Goal: Information Seeking & Learning: Learn about a topic

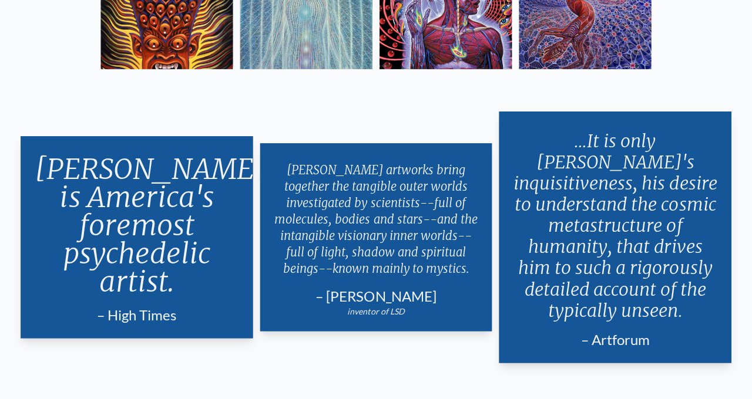
scroll to position [2071, 0]
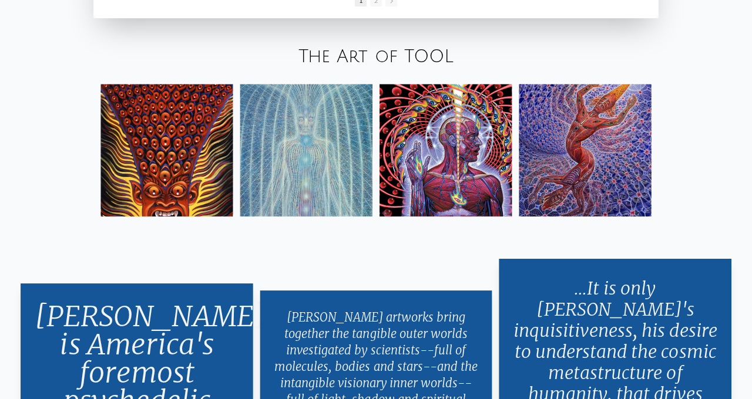
click at [184, 217] on img at bounding box center [167, 151] width 132 height 132
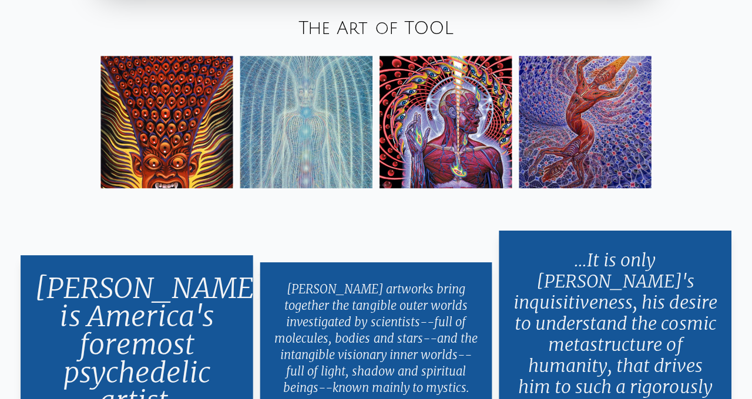
scroll to position [1979, 0]
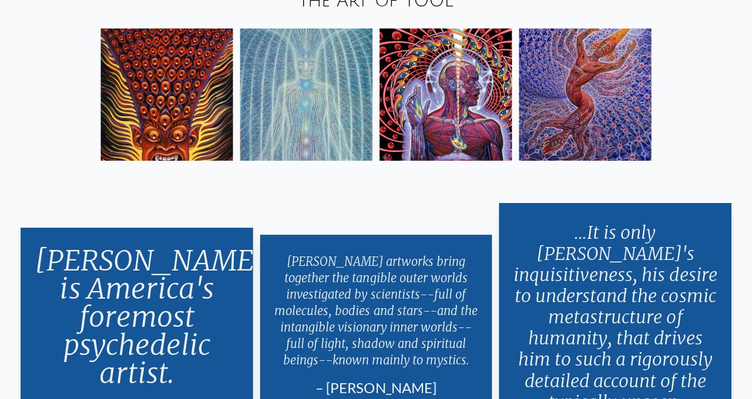
click at [347, 161] on img at bounding box center [306, 95] width 132 height 132
click at [324, 161] on img at bounding box center [306, 95] width 132 height 132
click at [293, 161] on img at bounding box center [306, 95] width 132 height 132
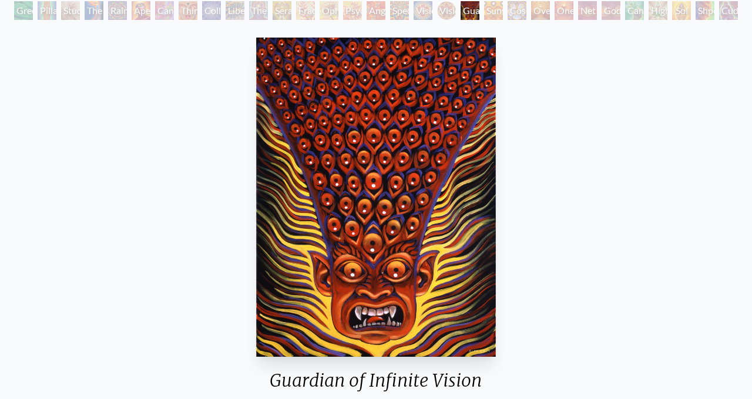
scroll to position [128, 0]
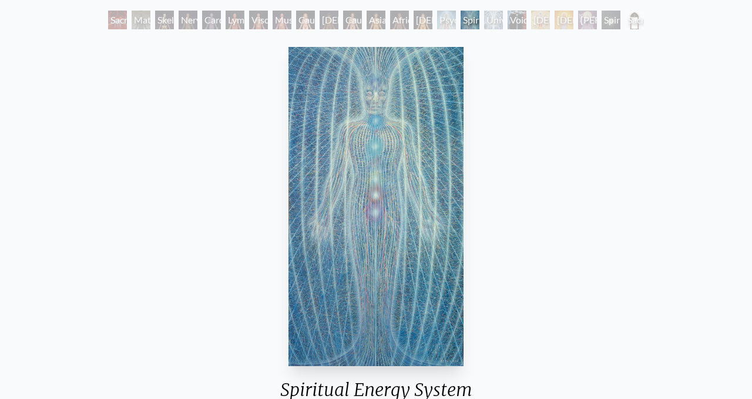
scroll to position [65, 0]
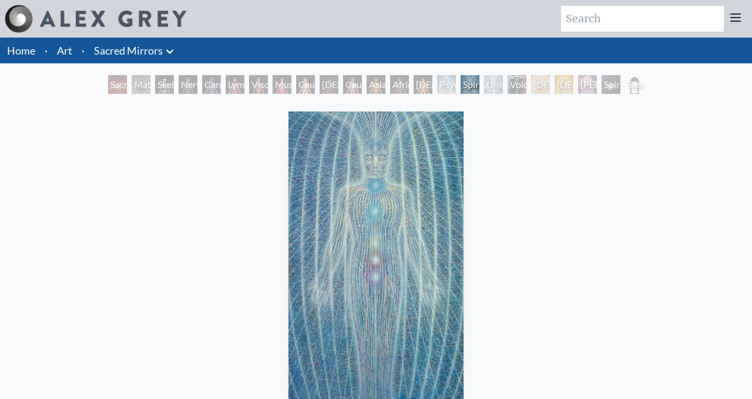
click at [123, 58] on link "Sacred Mirrors" at bounding box center [128, 50] width 69 height 16
click at [115, 86] on div "Sacred Mirrors Room, Entheon" at bounding box center [117, 84] width 19 height 19
click at [113, 78] on div "Sacred Mirrors Room, Entheon" at bounding box center [117, 84] width 19 height 19
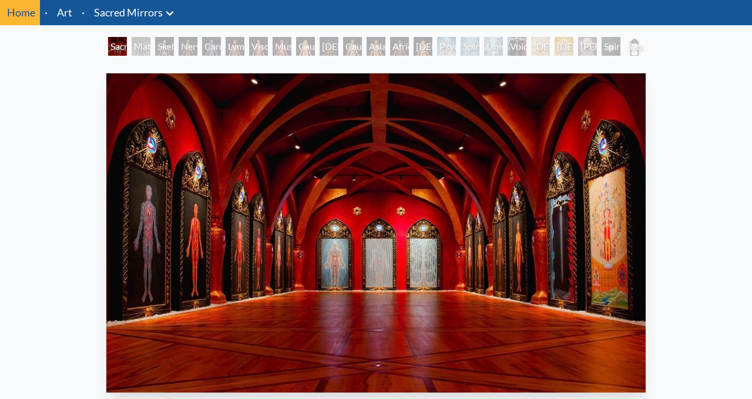
scroll to position [36, 0]
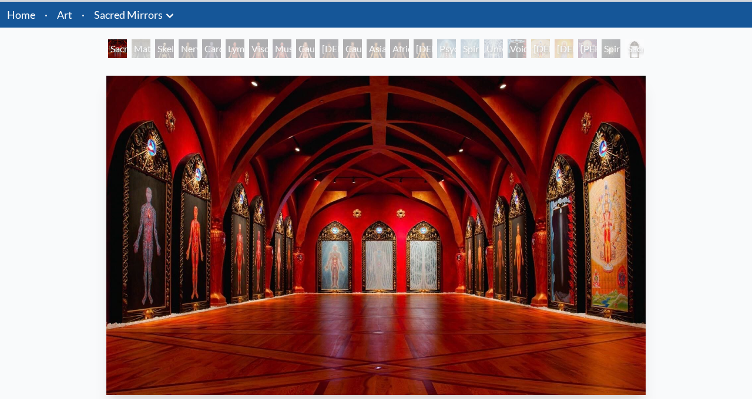
click at [213, 59] on div "Sacred Mirrors Room, Entheon Material World Skeletal System Nervous System Card…" at bounding box center [376, 50] width 540 height 22
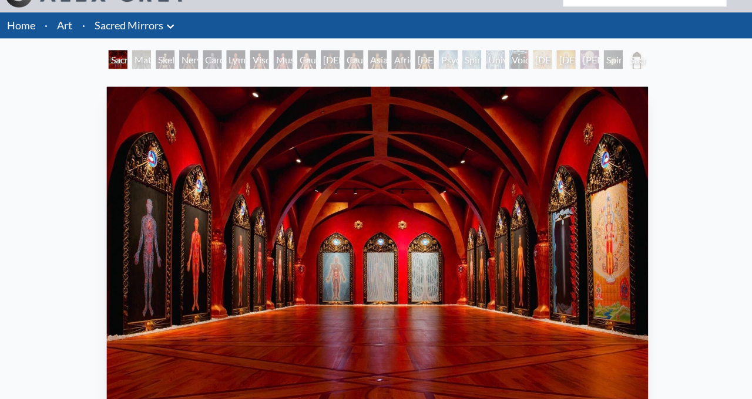
scroll to position [25, 0]
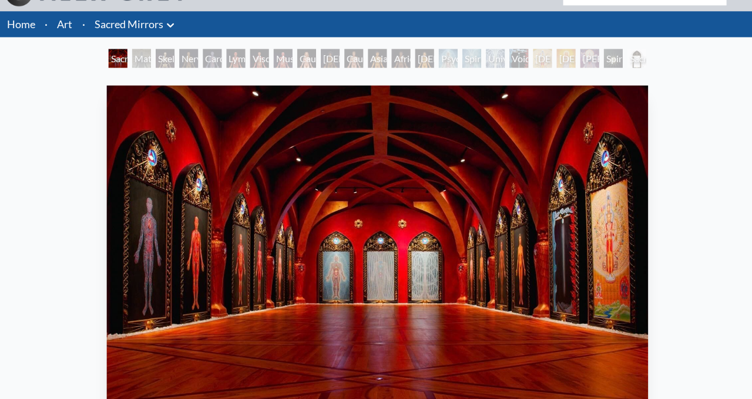
click at [140, 55] on div "Material World" at bounding box center [141, 59] width 19 height 19
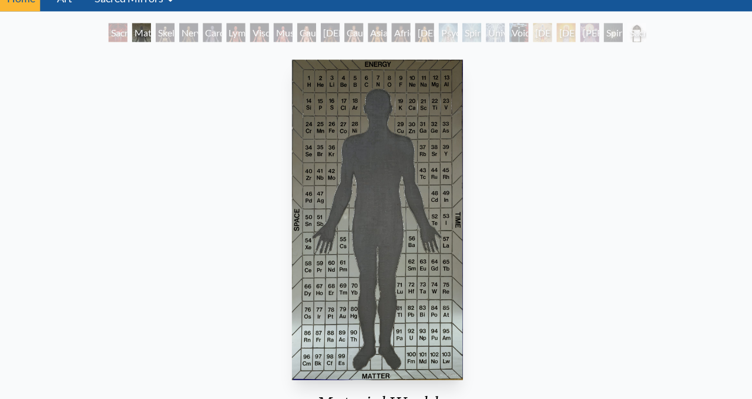
scroll to position [51, 0]
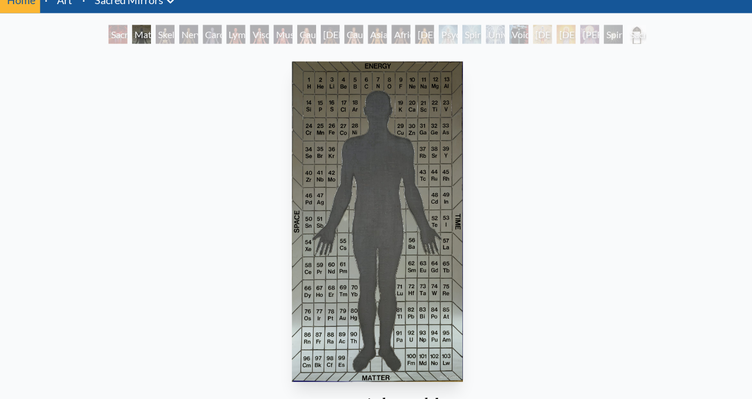
click at [174, 41] on div "Skeletal System" at bounding box center [164, 34] width 19 height 19
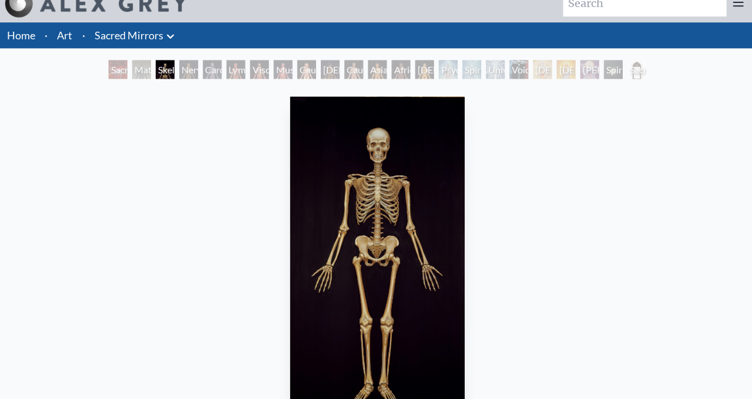
scroll to position [15, 0]
click at [187, 69] on div "Nervous System" at bounding box center [188, 69] width 19 height 19
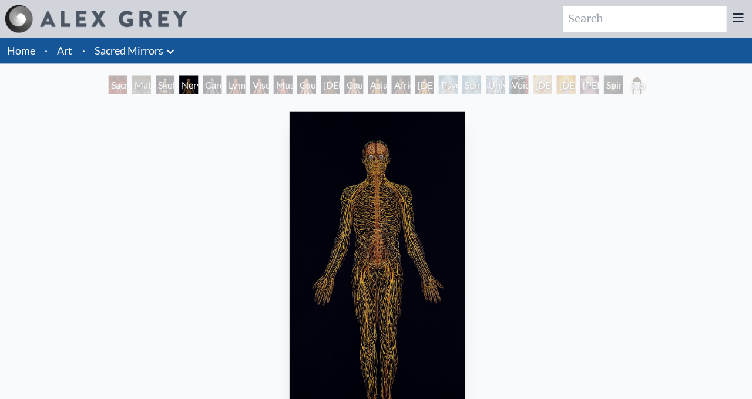
click at [221, 90] on div "Cardiovascular System" at bounding box center [211, 84] width 19 height 19
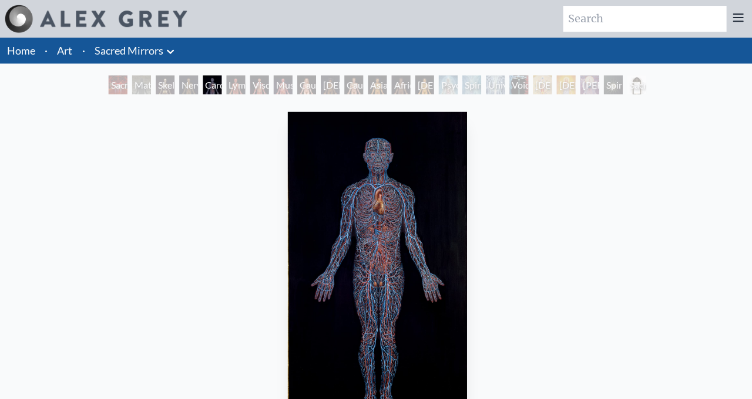
click at [280, 79] on div "Sacred Mirrors Room, Entheon Material World Skeletal System Nervous System Card…" at bounding box center [376, 86] width 540 height 22
click at [231, 82] on div "Lymphatic System" at bounding box center [235, 84] width 19 height 19
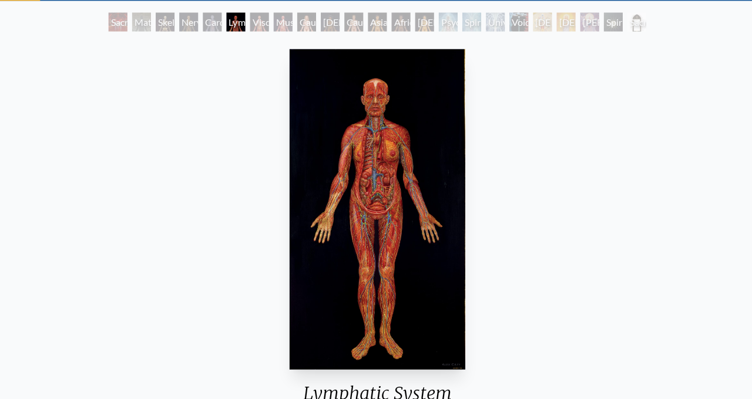
scroll to position [62, 0]
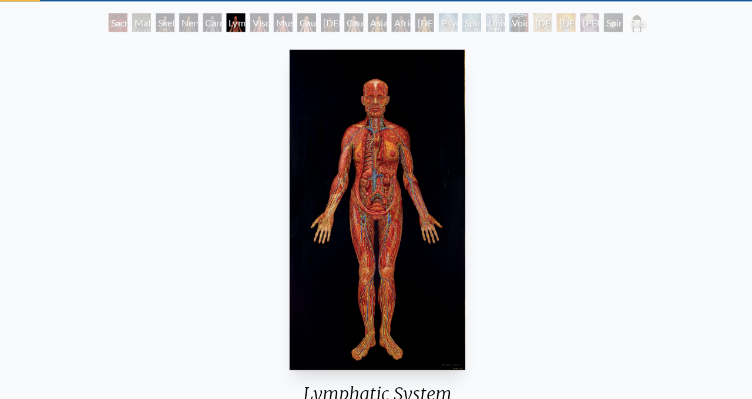
click at [257, 28] on div "Viscera" at bounding box center [258, 22] width 19 height 19
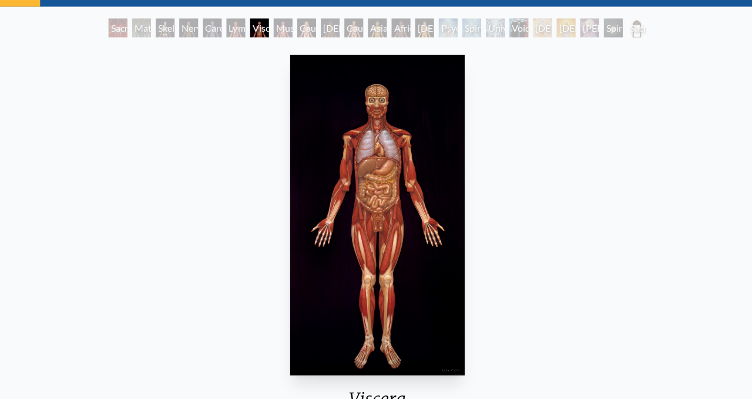
scroll to position [57, 0]
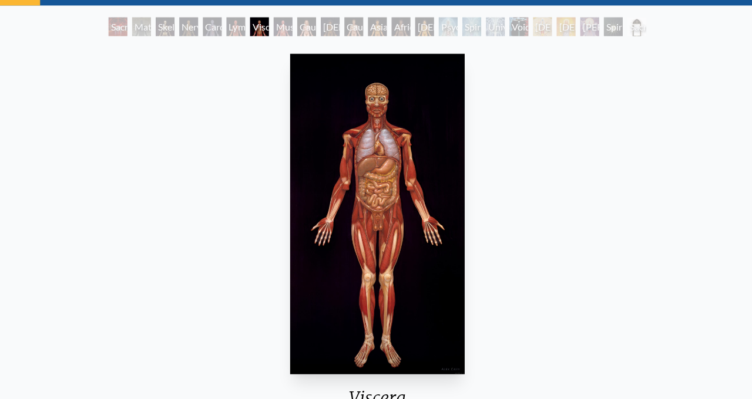
click at [277, 29] on div "Muscle System" at bounding box center [282, 27] width 19 height 19
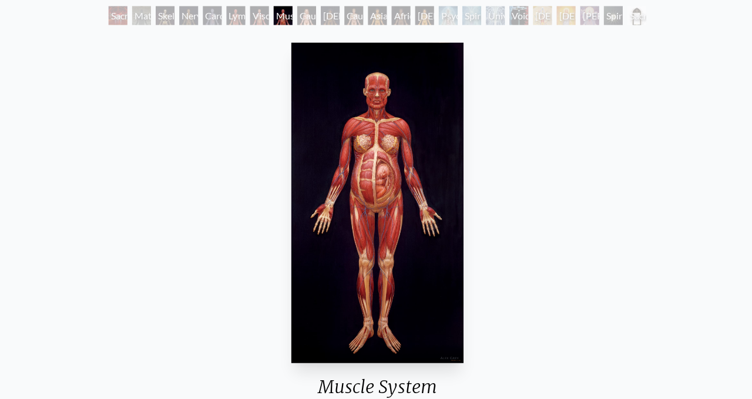
scroll to position [68, 0]
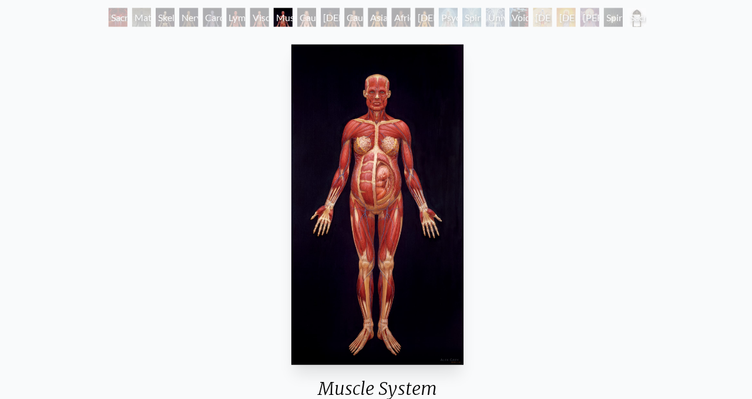
click at [302, 21] on div "Caucasian Woman" at bounding box center [305, 17] width 19 height 19
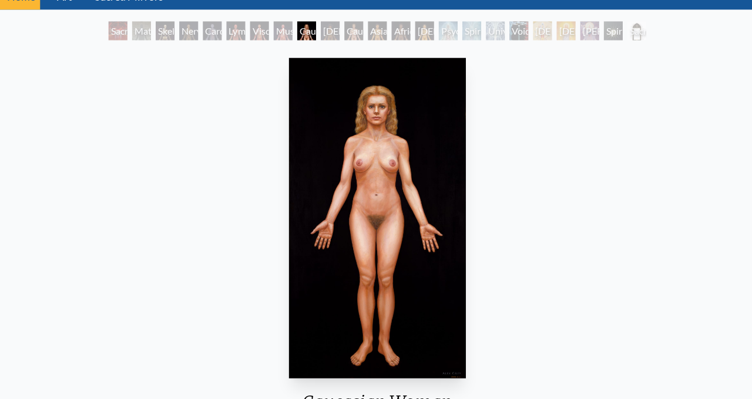
scroll to position [64, 0]
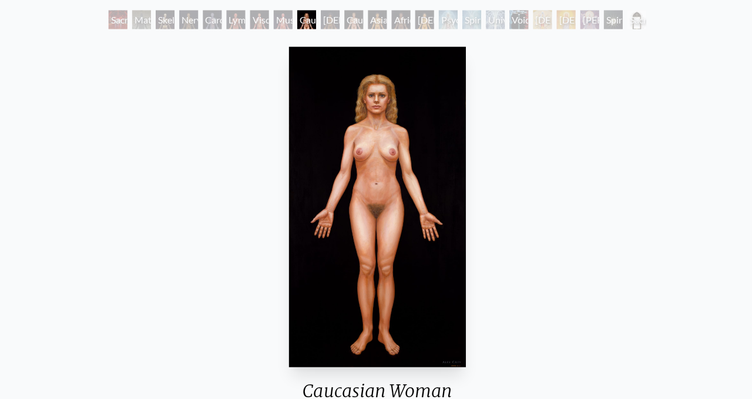
click at [325, 23] on div "African Woman" at bounding box center [329, 20] width 19 height 19
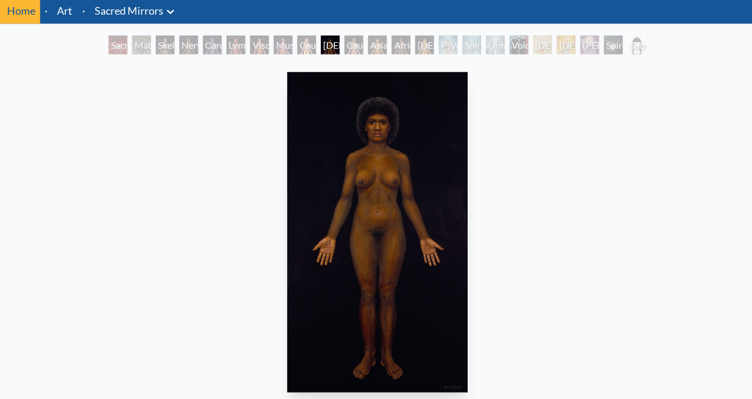
scroll to position [46, 0]
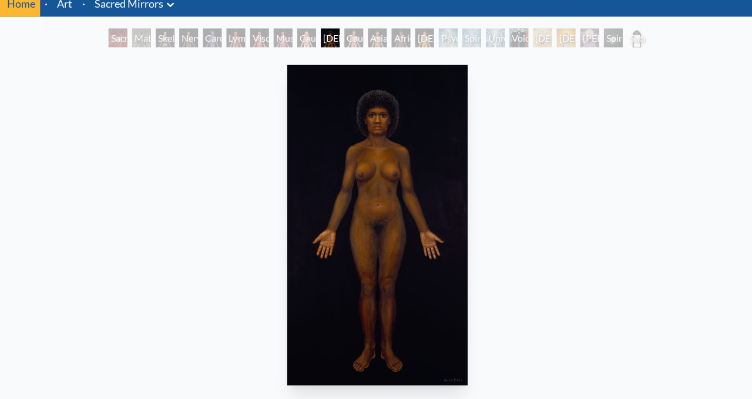
click at [362, 45] on div "Caucasian Man" at bounding box center [352, 38] width 19 height 19
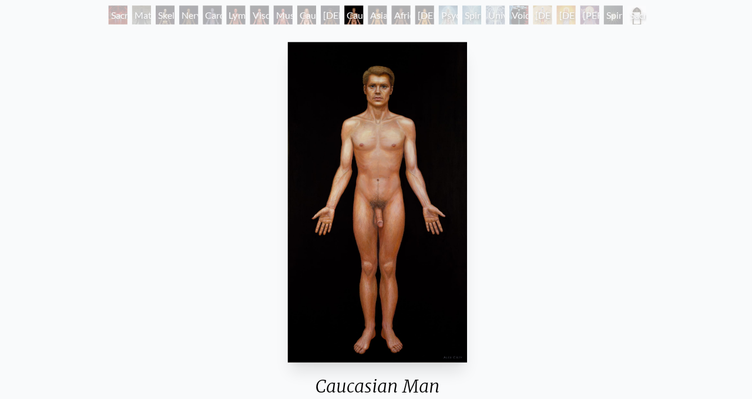
scroll to position [70, 0]
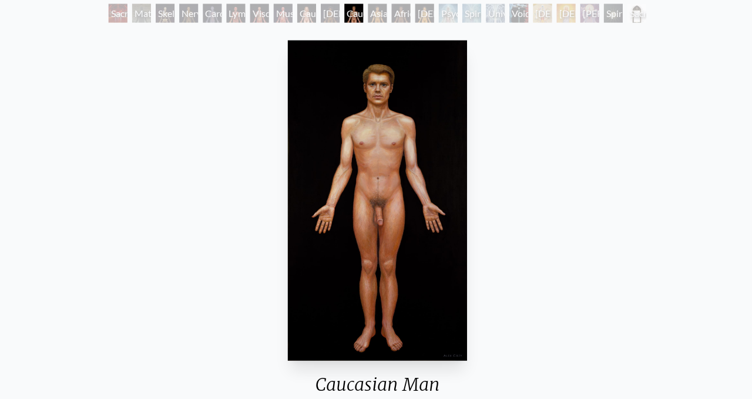
click at [370, 14] on div "Asian Man" at bounding box center [376, 14] width 19 height 19
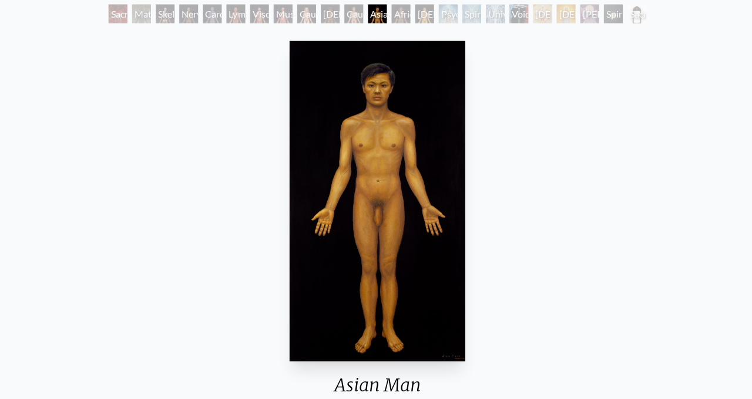
scroll to position [71, 0]
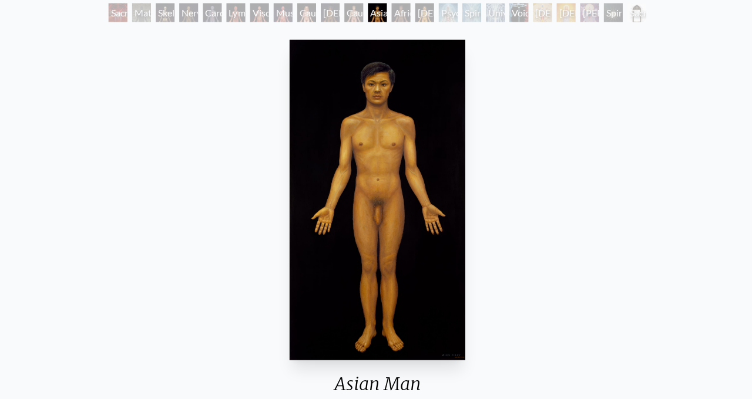
click at [408, 14] on div "African Man" at bounding box center [399, 13] width 19 height 19
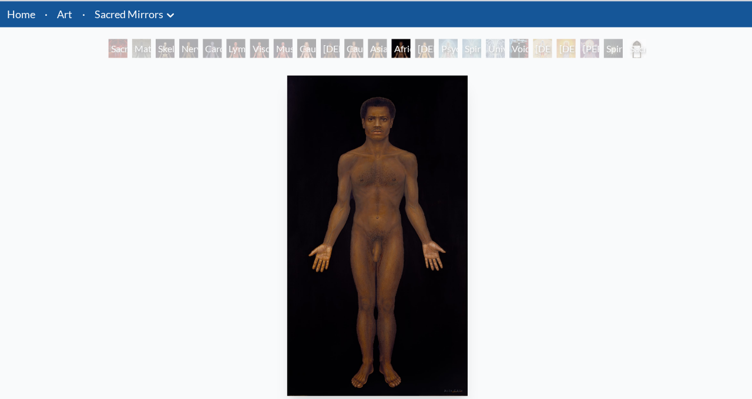
scroll to position [35, 0]
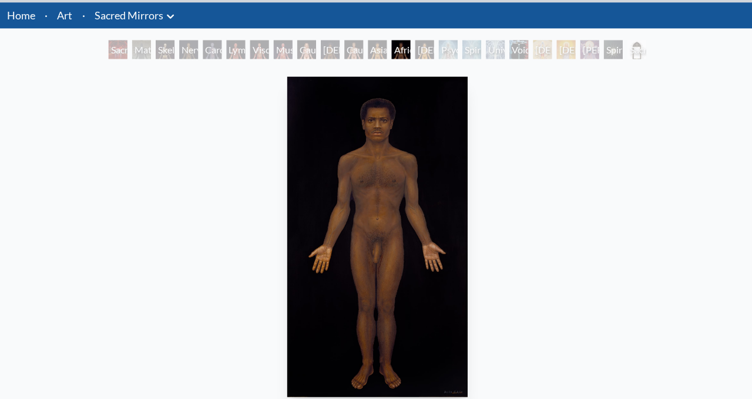
click at [425, 52] on div "Asian Woman" at bounding box center [423, 49] width 19 height 19
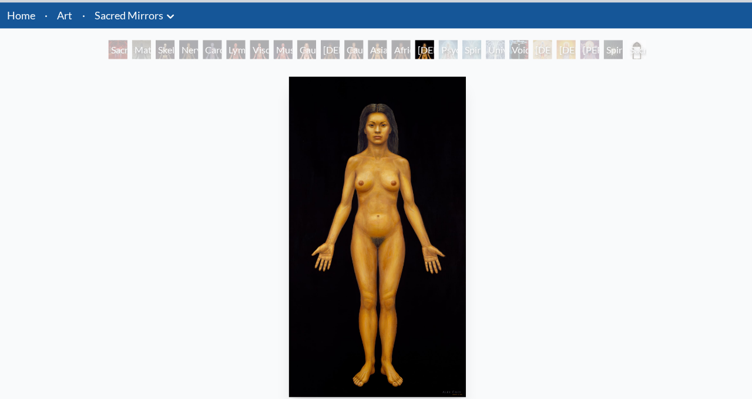
scroll to position [38, 0]
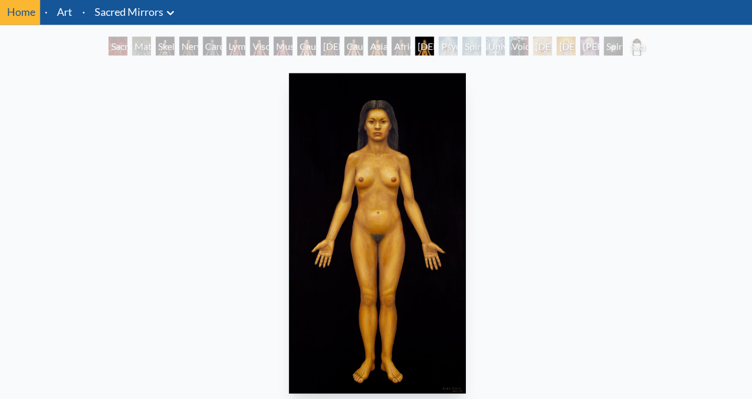
click at [456, 41] on div "Psychic Energy System" at bounding box center [446, 47] width 19 height 19
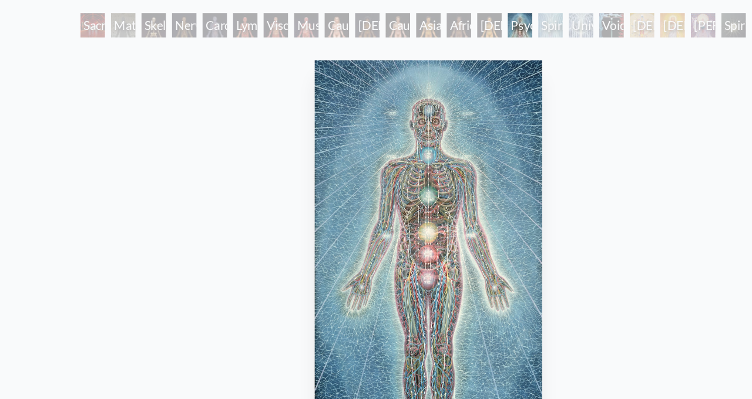
scroll to position [63, 0]
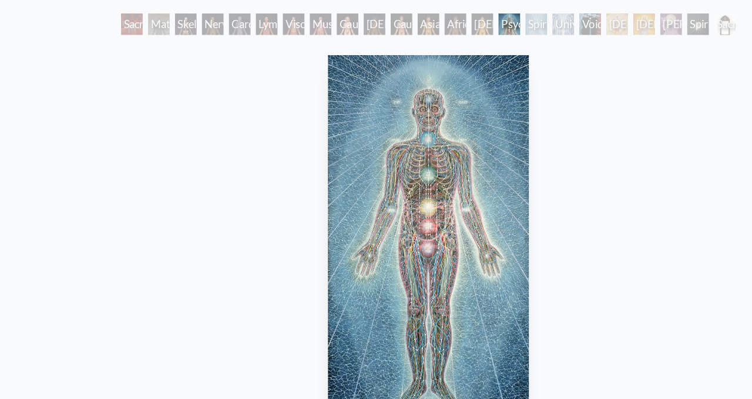
click at [479, 29] on div "Spiritual Energy System" at bounding box center [470, 21] width 19 height 19
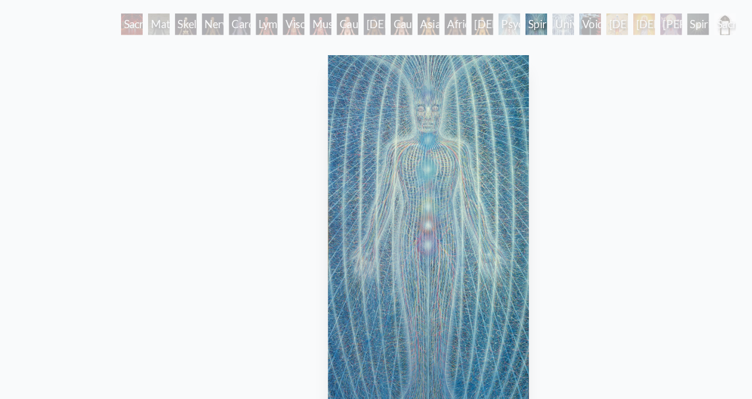
scroll to position [62, 0]
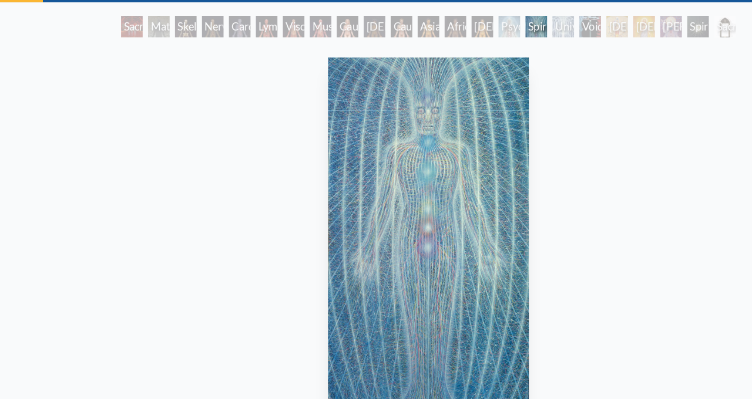
click at [503, 27] on div "Universal Mind Lattice" at bounding box center [493, 23] width 19 height 19
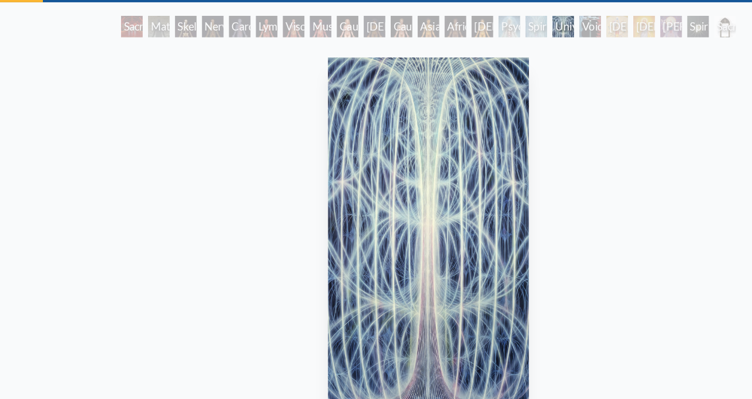
click at [461, 28] on div "Spiritual Energy System" at bounding box center [470, 23] width 19 height 19
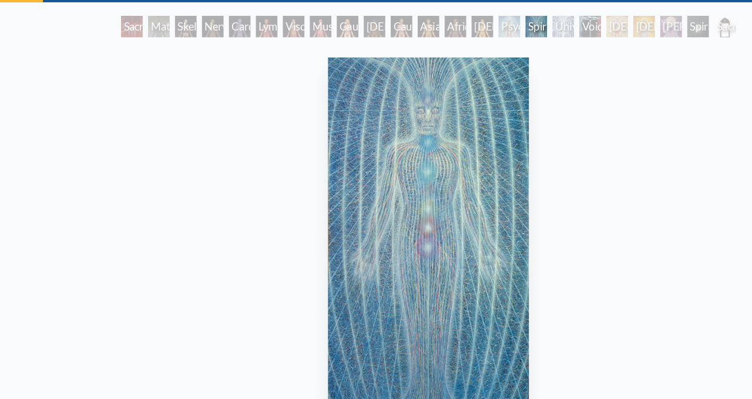
click at [503, 27] on div "Universal Mind Lattice" at bounding box center [493, 23] width 19 height 19
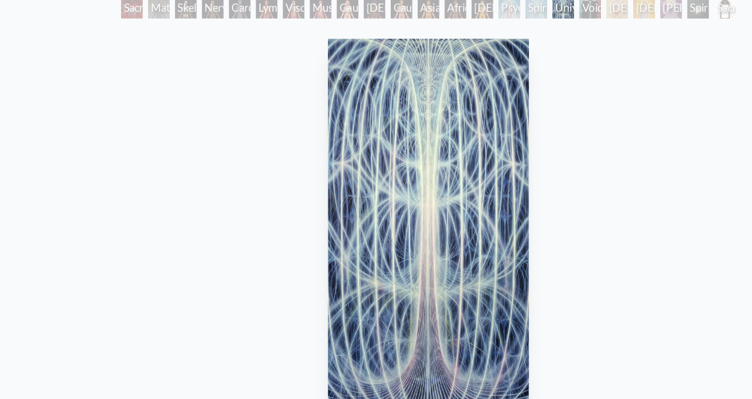
scroll to position [31, 0]
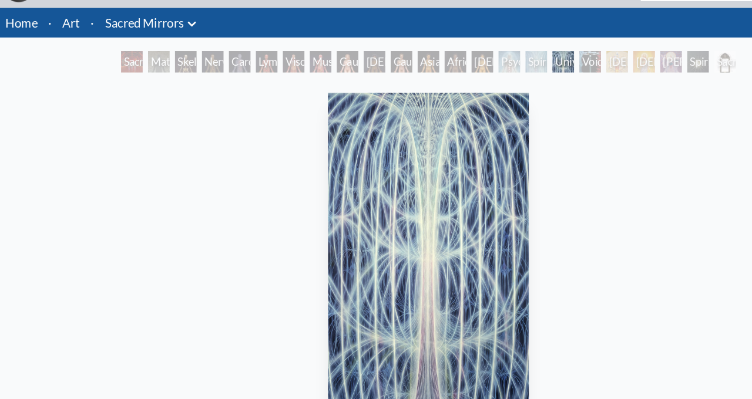
click at [517, 53] on div "Void Clear Light" at bounding box center [517, 54] width 19 height 19
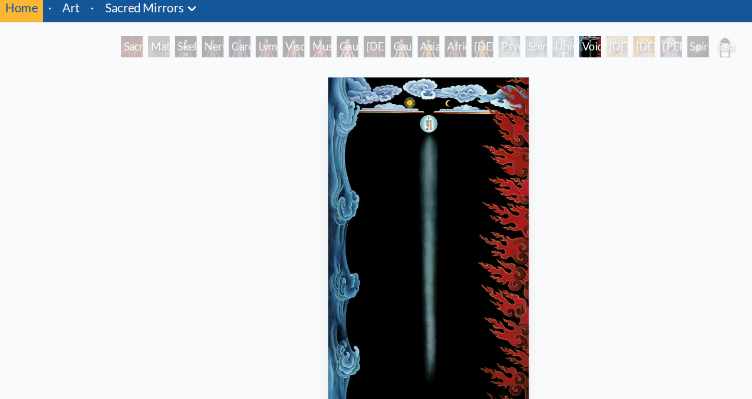
scroll to position [31, 0]
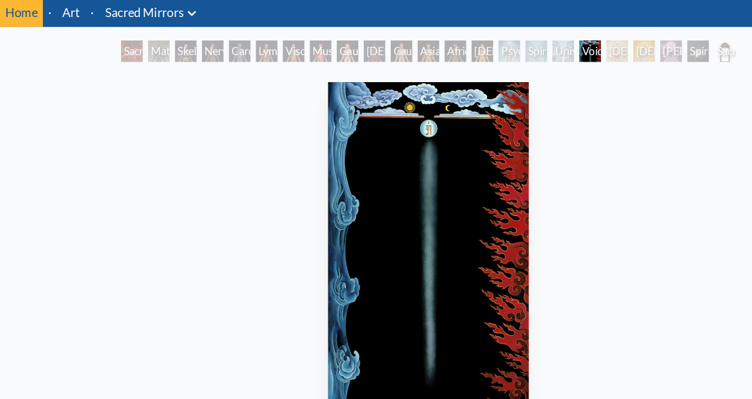
click at [550, 55] on div "Avalokitesvara" at bounding box center [540, 54] width 19 height 19
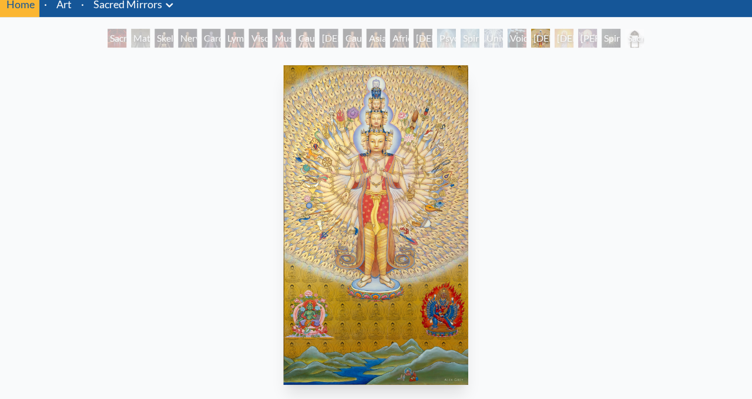
scroll to position [46, 0]
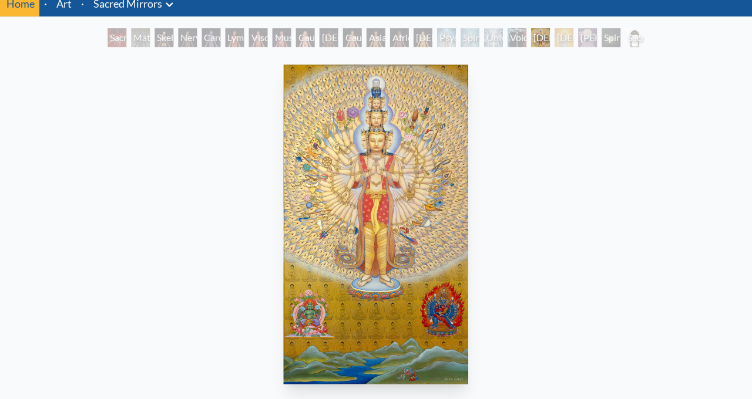
click at [595, 45] on div "Sophia" at bounding box center [587, 38] width 19 height 19
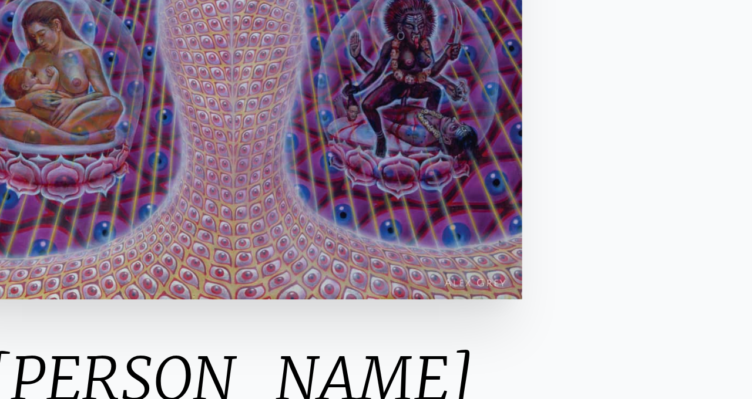
scroll to position [114, 0]
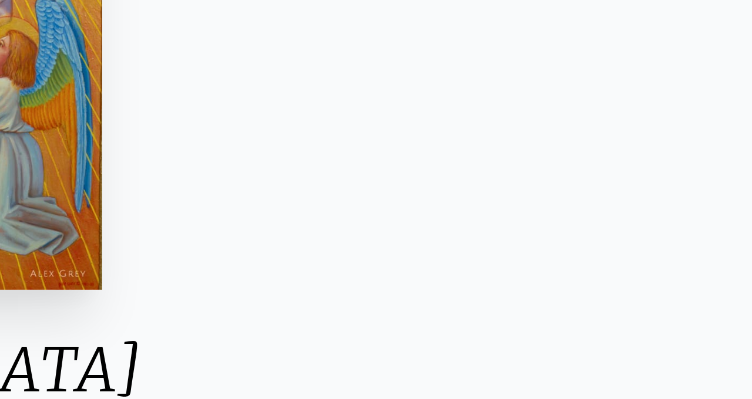
scroll to position [114, 0]
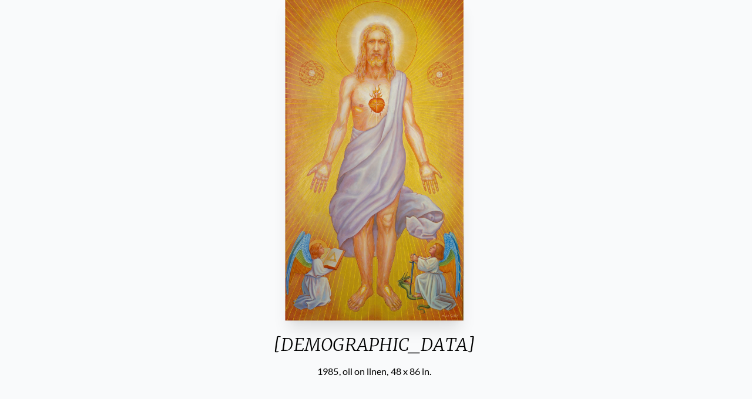
scroll to position [114, 0]
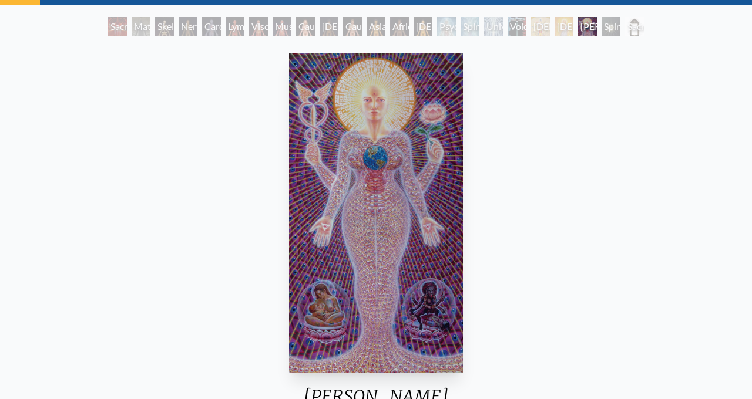
scroll to position [54, 0]
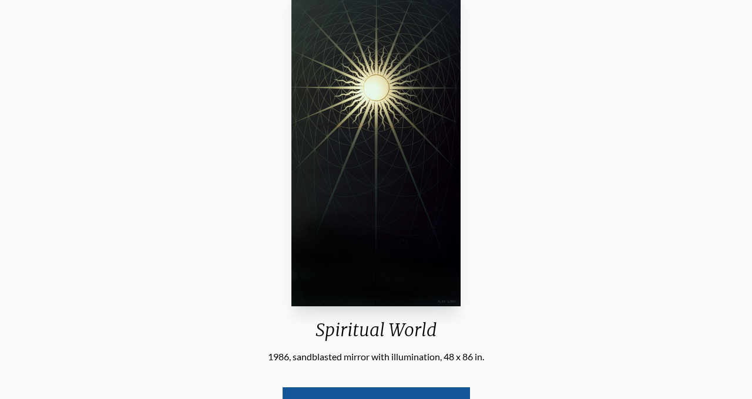
scroll to position [128, 0]
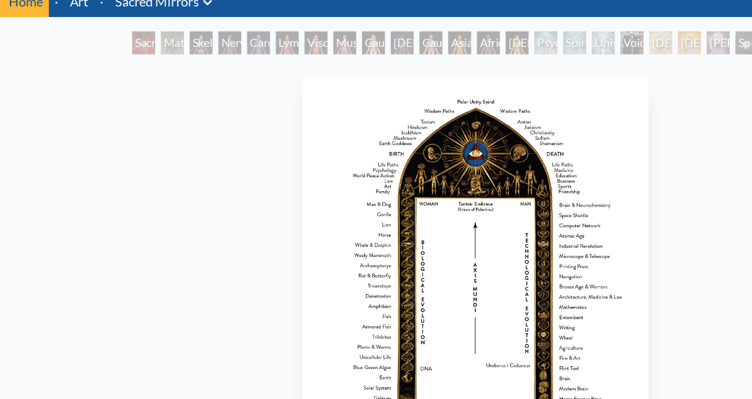
scroll to position [40, 0]
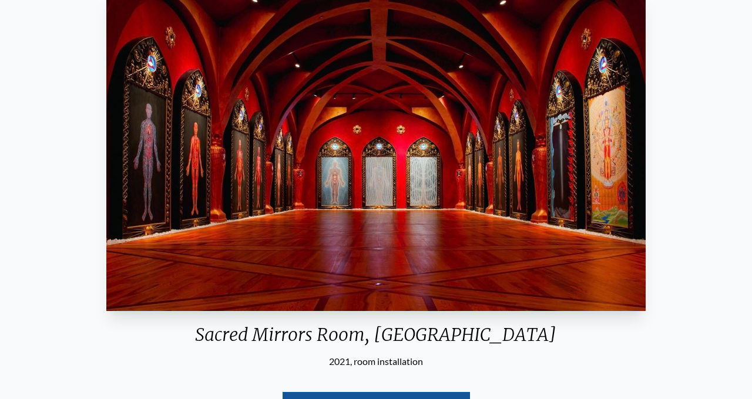
scroll to position [119, 0]
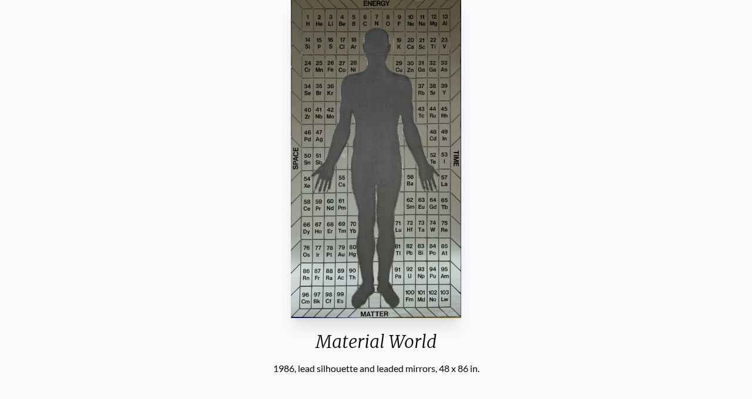
scroll to position [103, 0]
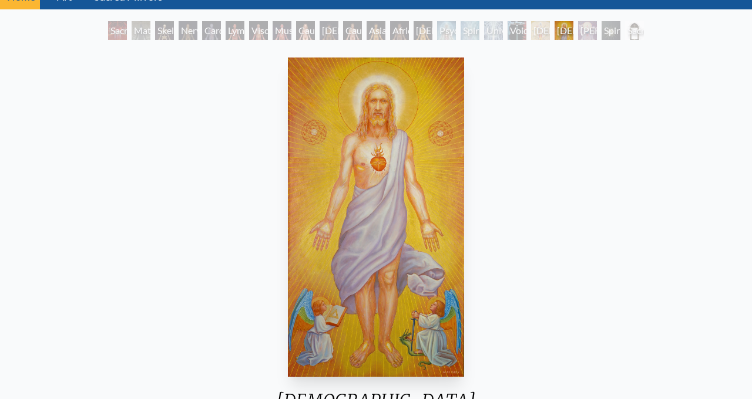
scroll to position [114, 0]
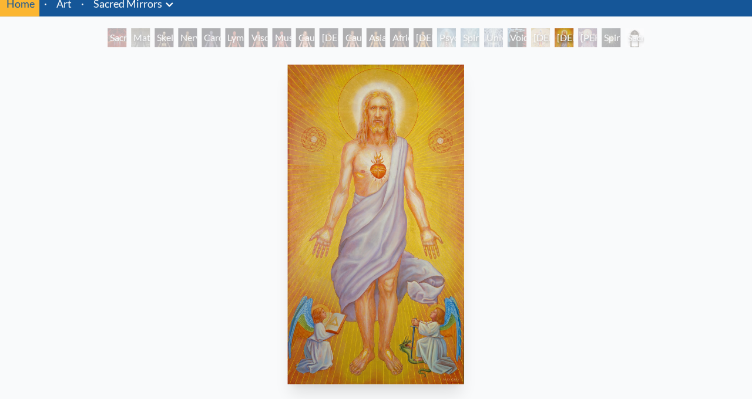
scroll to position [31, 0]
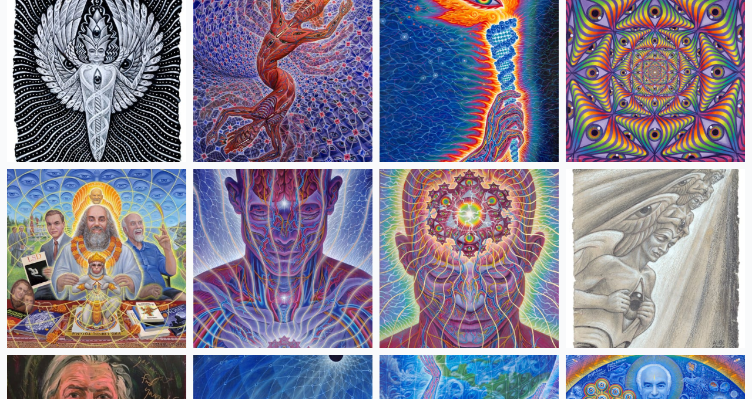
scroll to position [1265, 0]
click at [126, 303] on img at bounding box center [96, 258] width 179 height 179
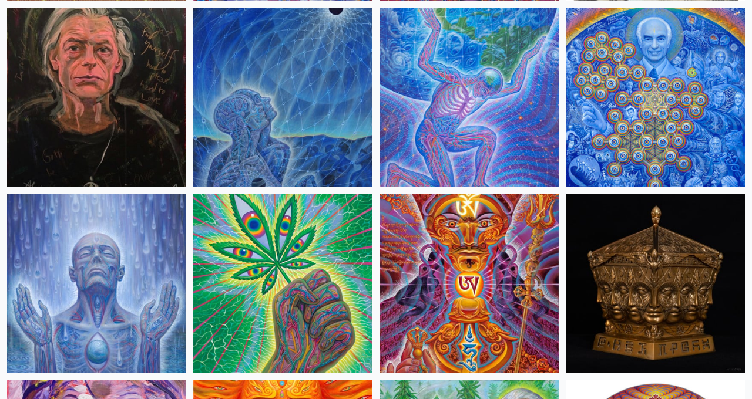
scroll to position [1656, 0]
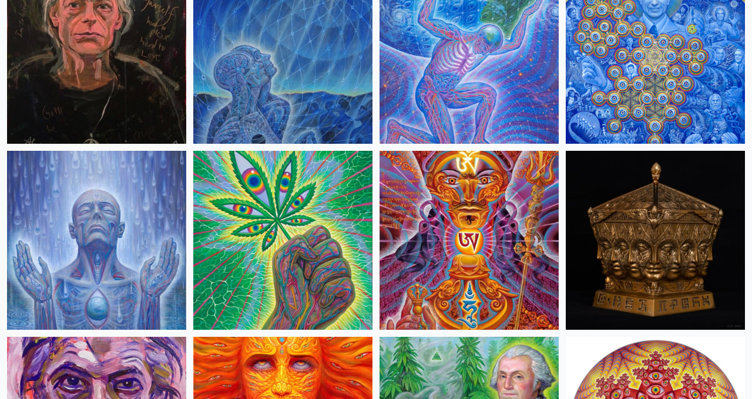
click at [485, 113] on img at bounding box center [468, 54] width 179 height 179
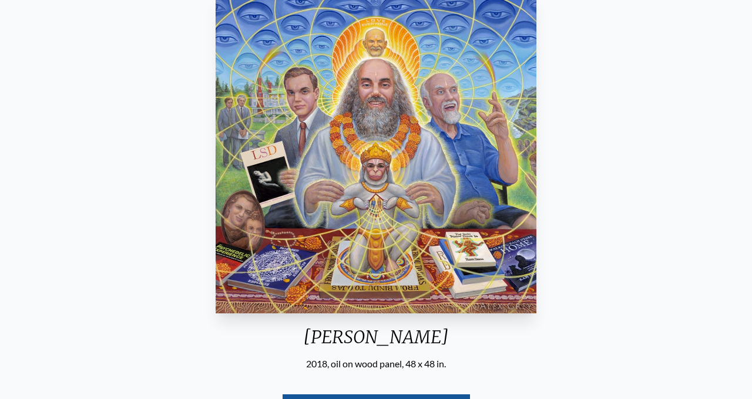
scroll to position [110, 0]
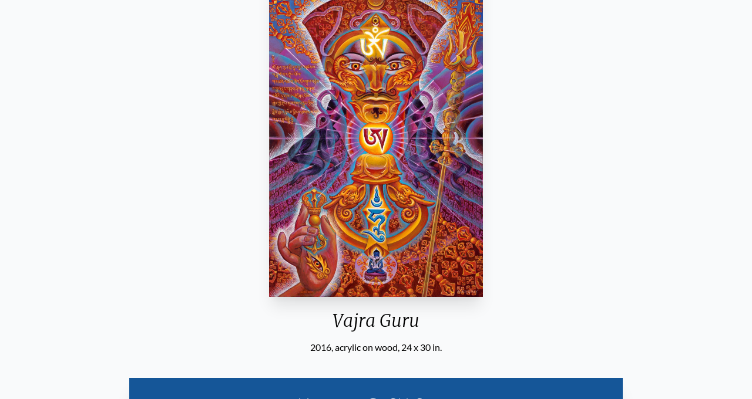
scroll to position [150, 0]
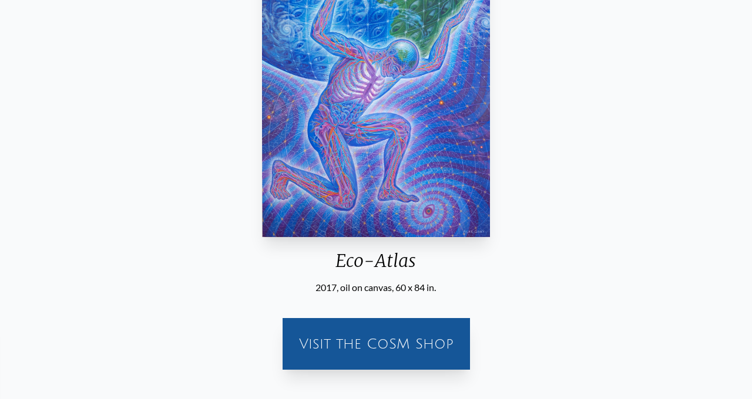
scroll to position [206, 0]
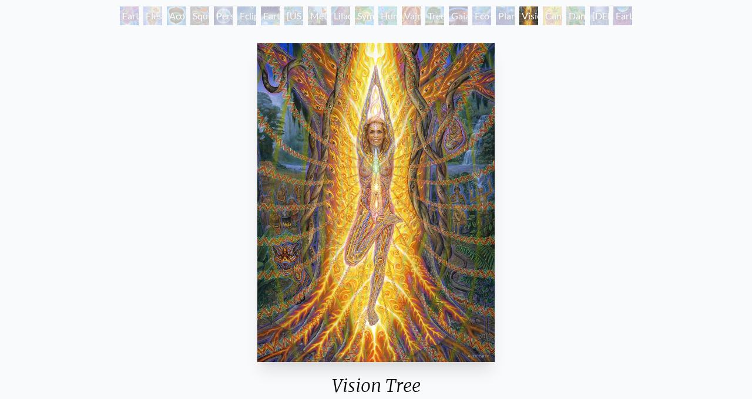
scroll to position [72, 0]
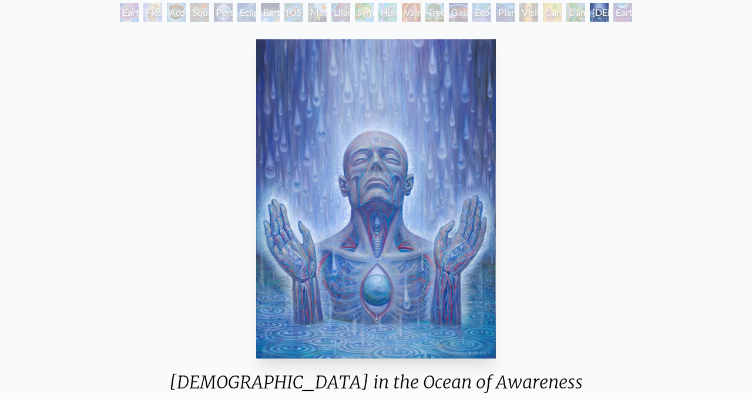
scroll to position [74, 0]
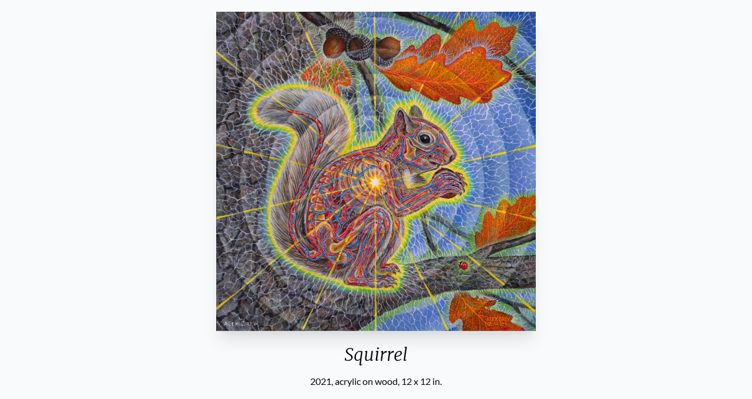
scroll to position [99, 0]
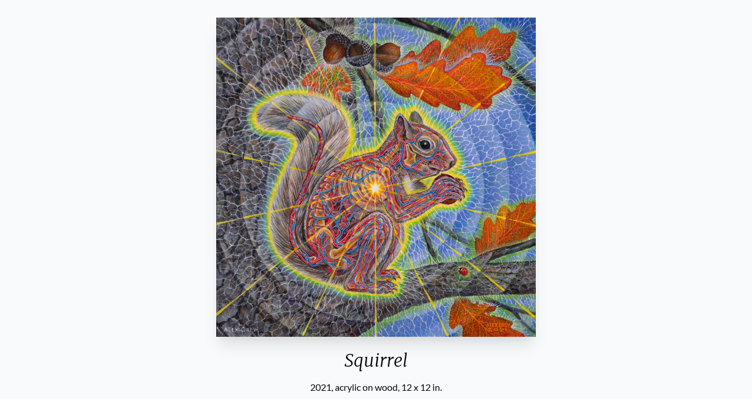
scroll to position [103, 0]
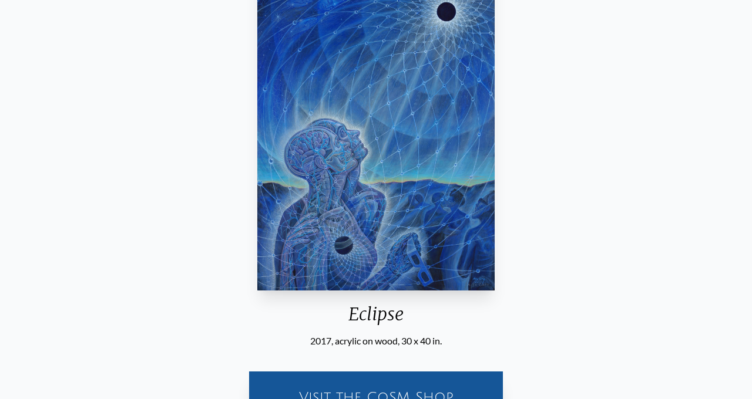
scroll to position [141, 0]
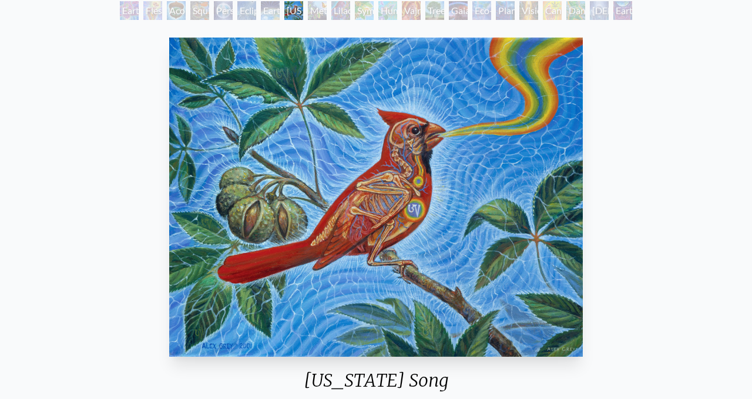
scroll to position [66, 0]
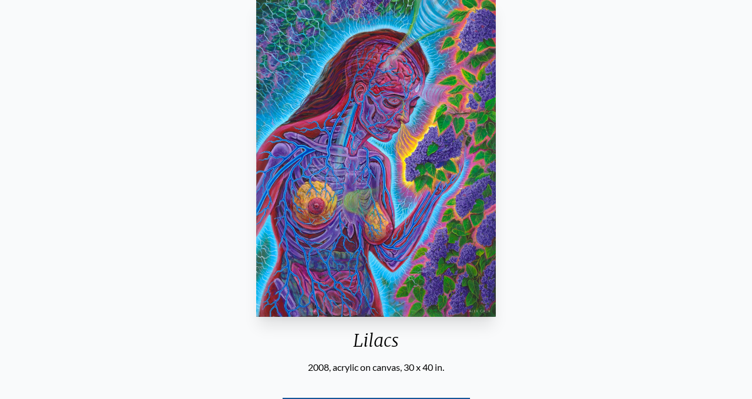
scroll to position [115, 0]
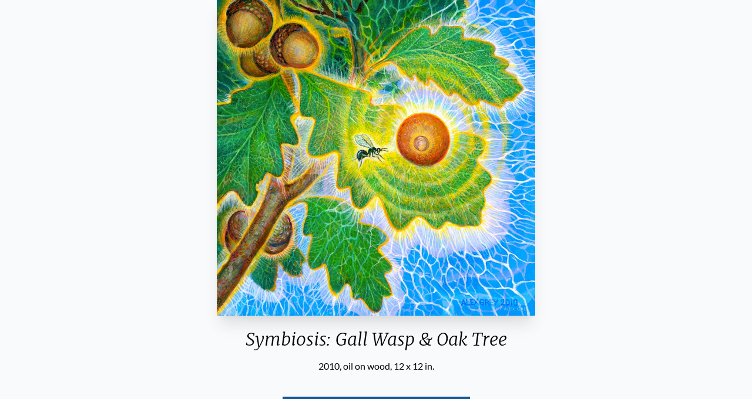
scroll to position [134, 0]
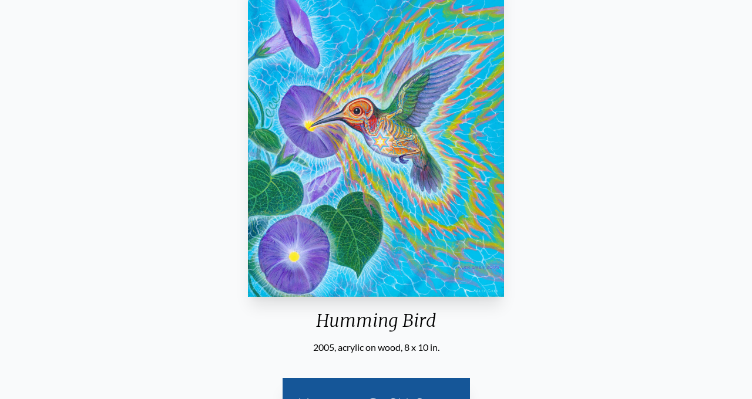
scroll to position [112, 0]
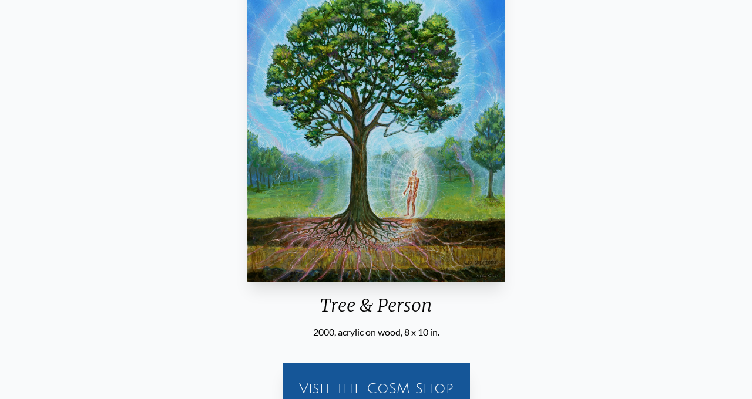
scroll to position [148, 0]
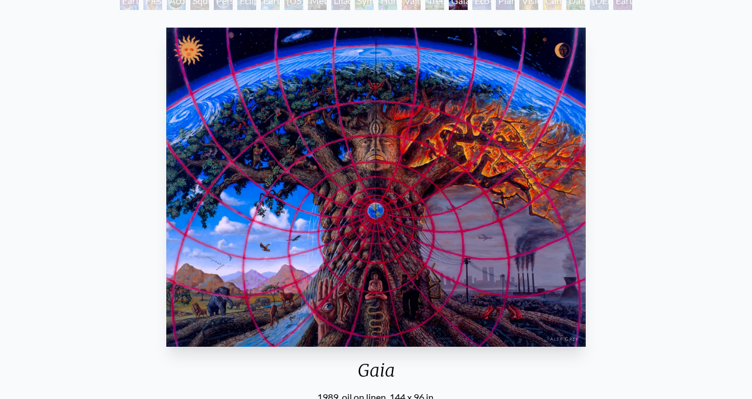
scroll to position [73, 0]
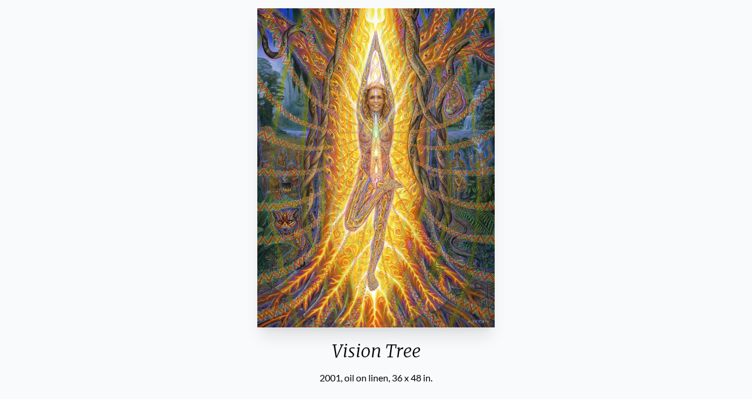
scroll to position [103, 0]
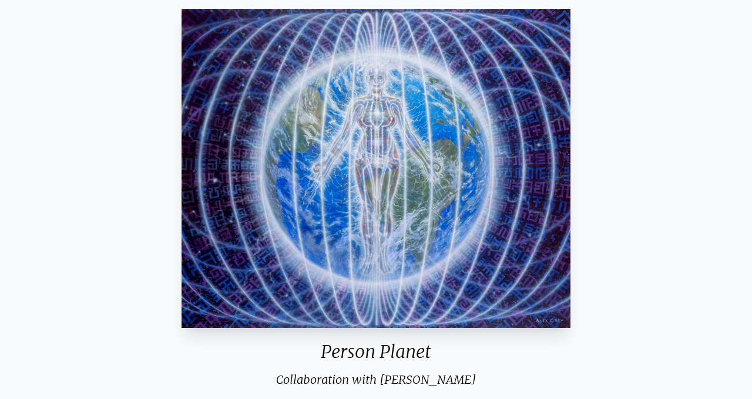
click at [657, 327] on div "Person Planet Collaboration with Allyson Grey 2000, acrylic on linen, 44 x 36 i…" at bounding box center [375, 250] width 733 height 492
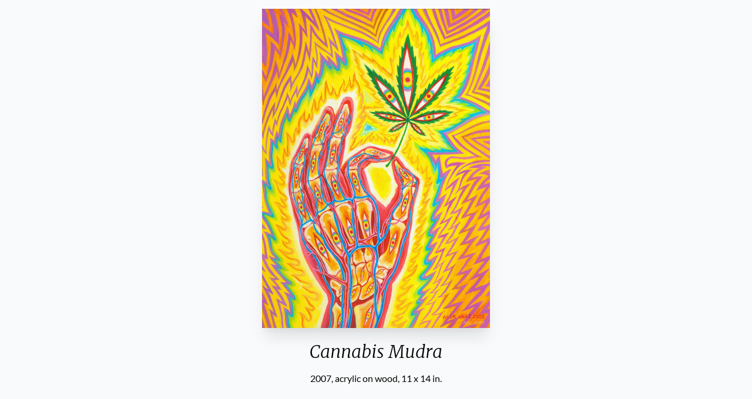
scroll to position [73, 0]
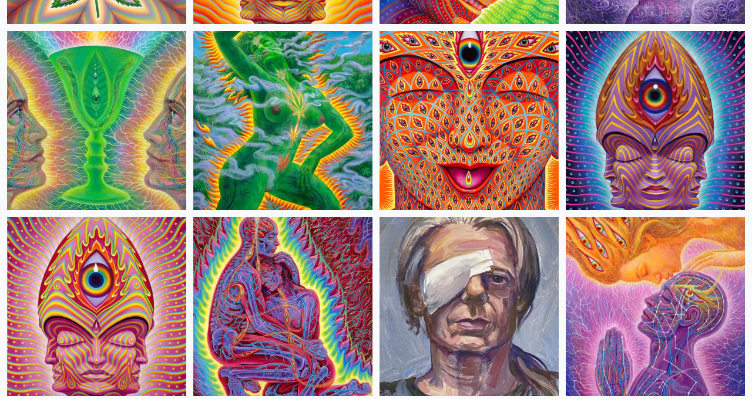
scroll to position [2334, 0]
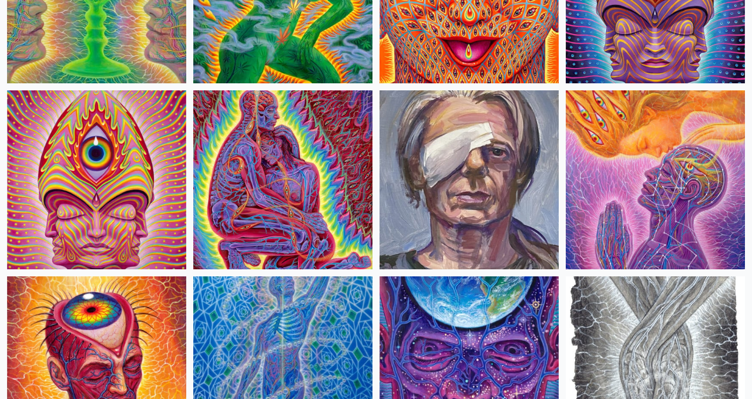
click at [731, 237] on img at bounding box center [655, 179] width 179 height 179
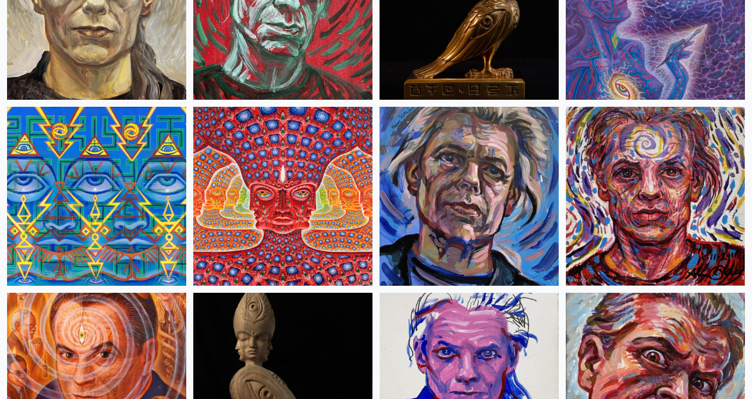
scroll to position [3013, 0]
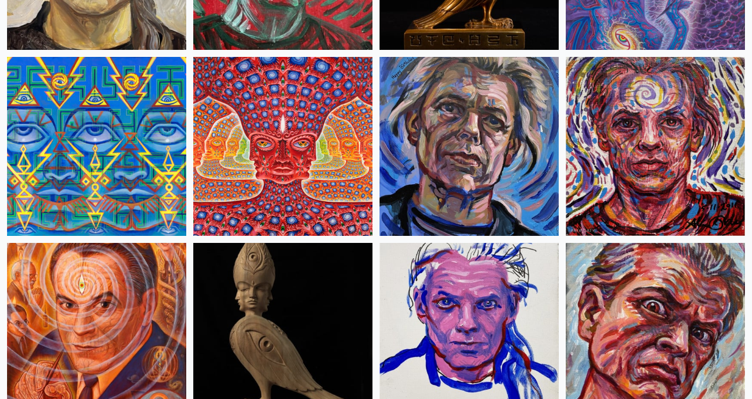
click at [316, 207] on img at bounding box center [282, 146] width 179 height 179
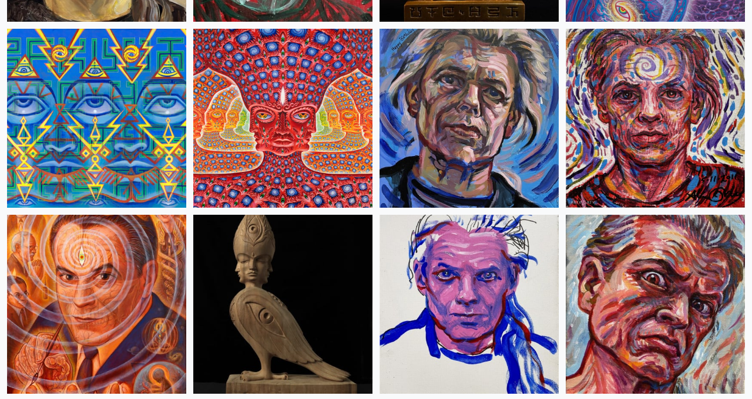
scroll to position [3110, 0]
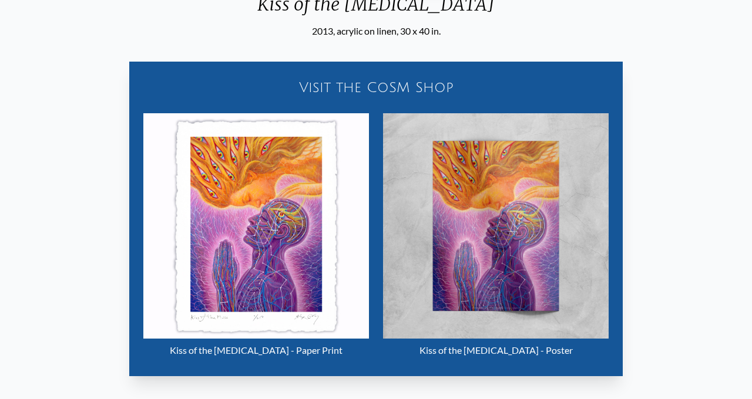
scroll to position [594, 0]
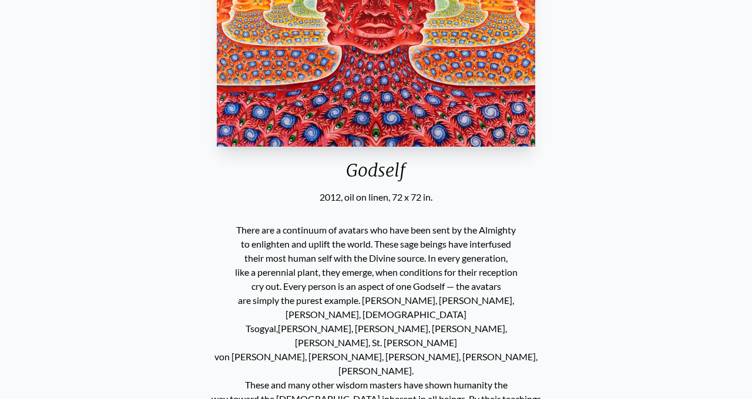
scroll to position [298, 0]
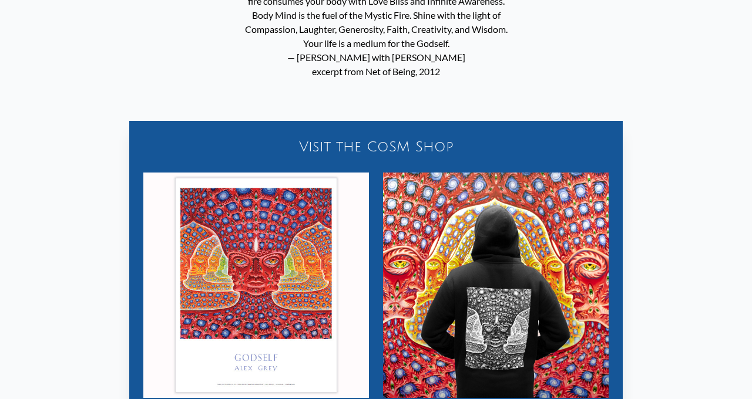
scroll to position [1061, 0]
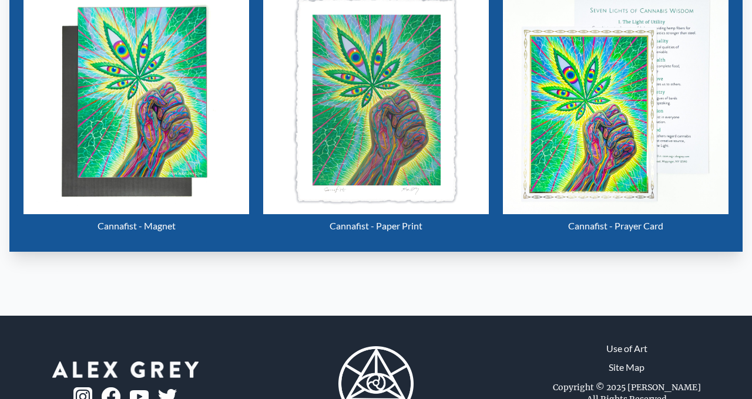
scroll to position [572, 0]
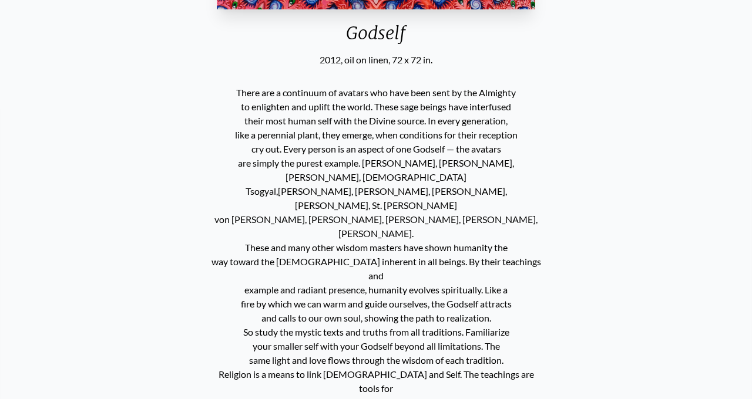
scroll to position [1061, 0]
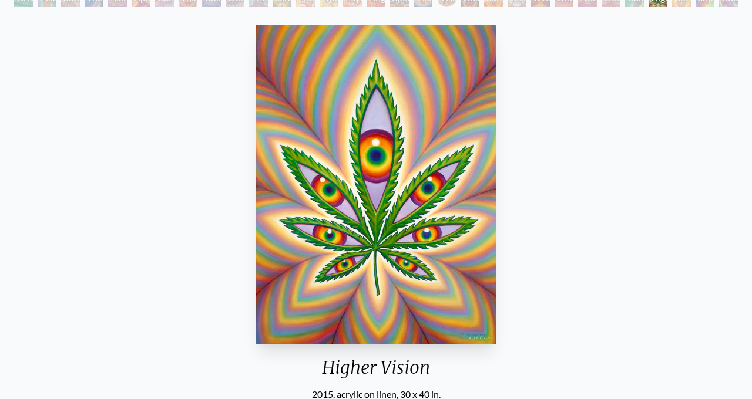
scroll to position [88, 0]
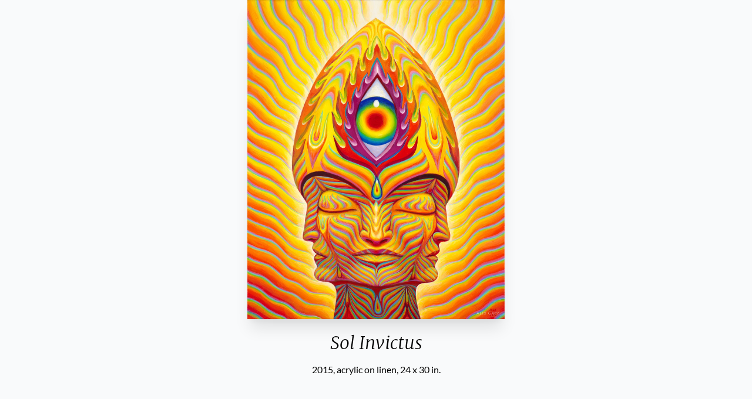
scroll to position [113, 0]
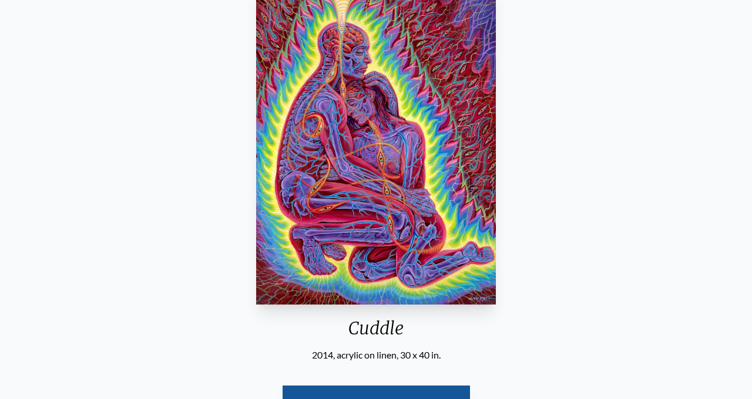
scroll to position [127, 0]
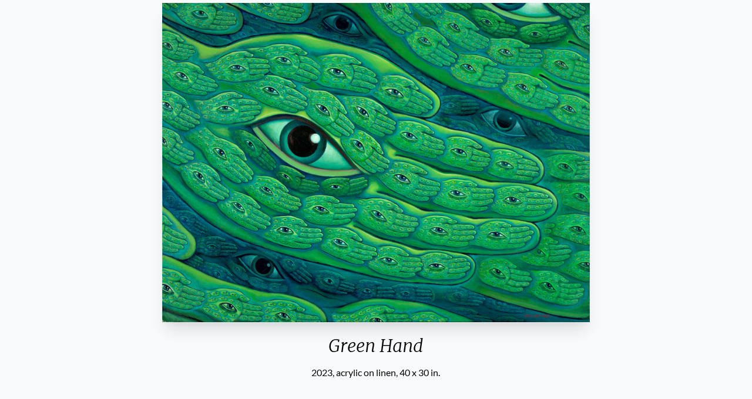
scroll to position [101, 0]
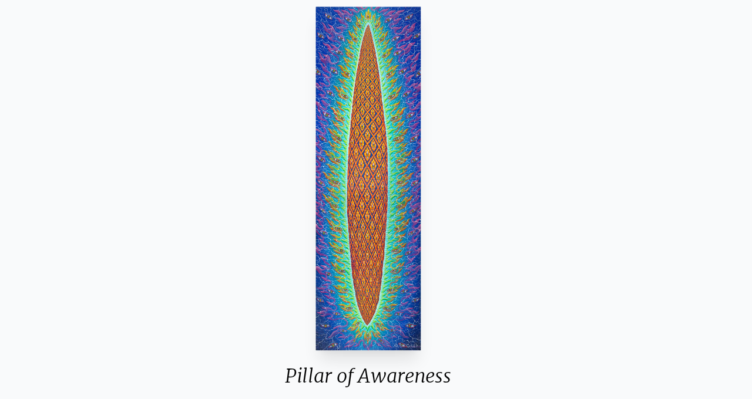
scroll to position [93, 0]
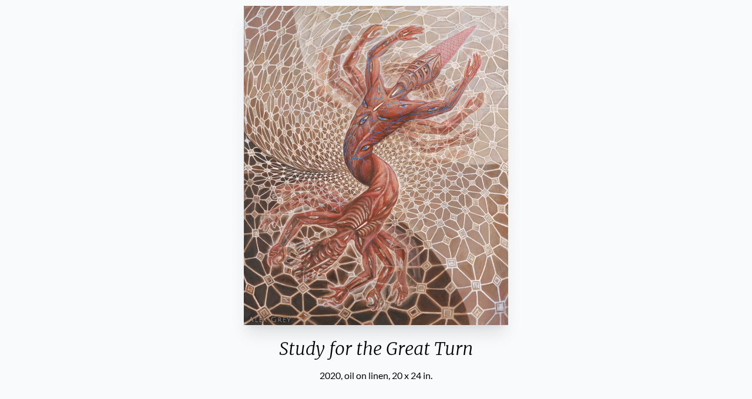
scroll to position [104, 0]
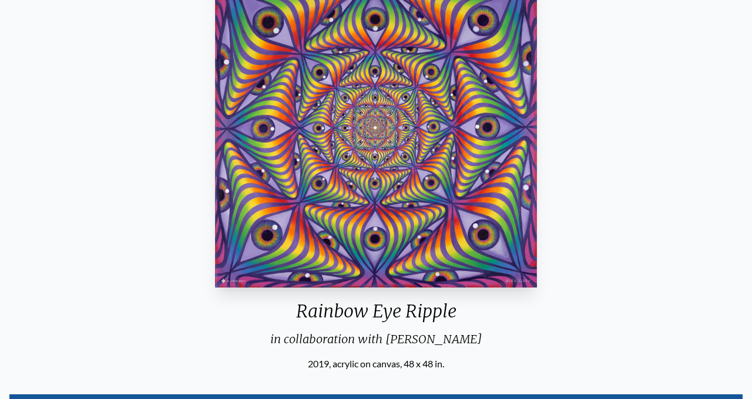
scroll to position [98, 0]
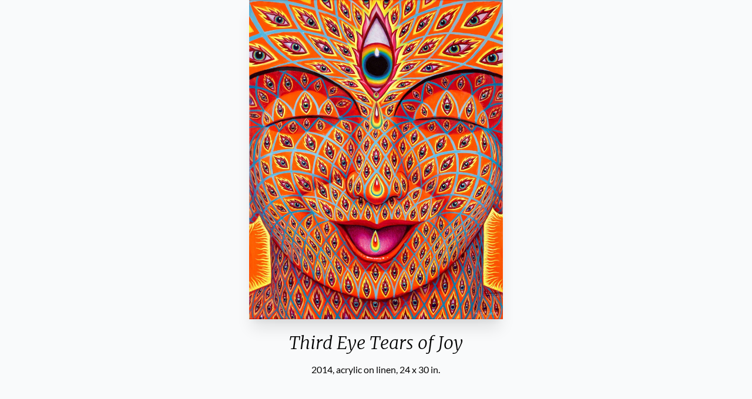
scroll to position [122, 0]
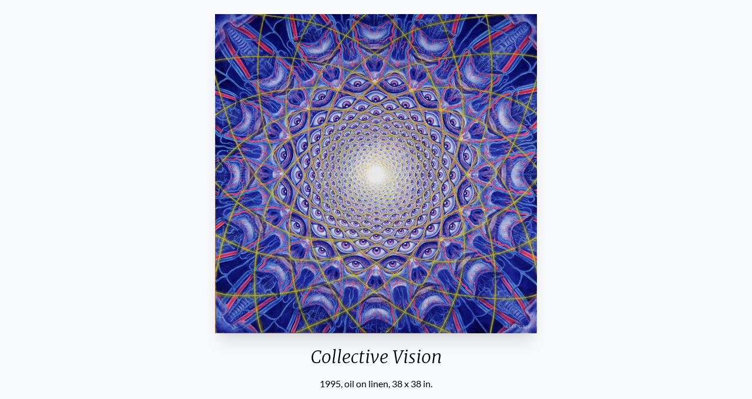
scroll to position [82, 0]
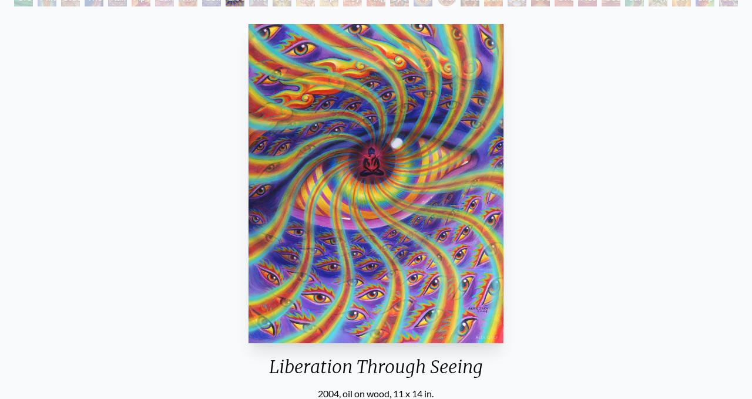
scroll to position [87, 0]
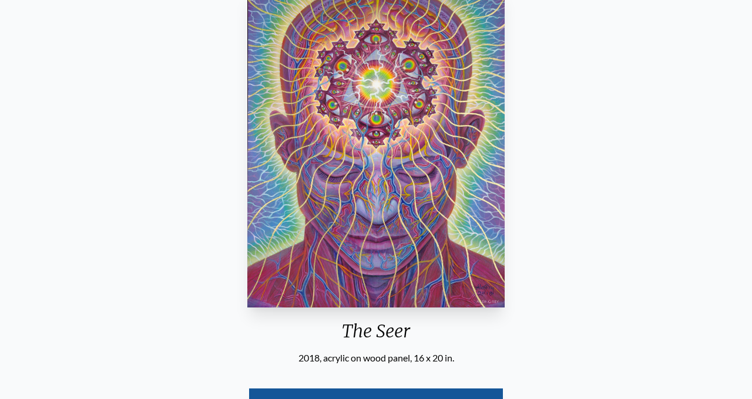
scroll to position [123, 0]
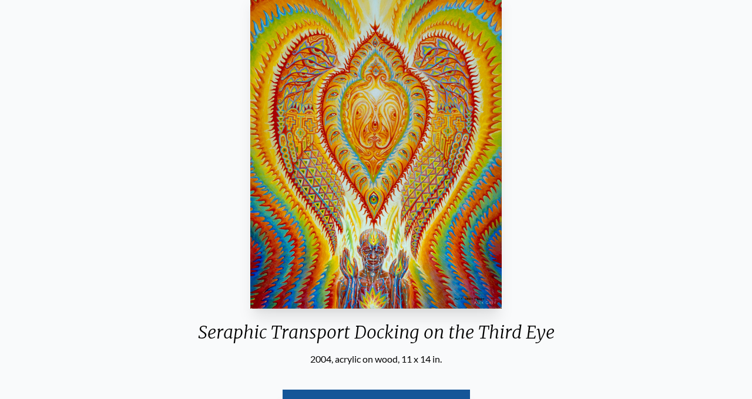
scroll to position [127, 0]
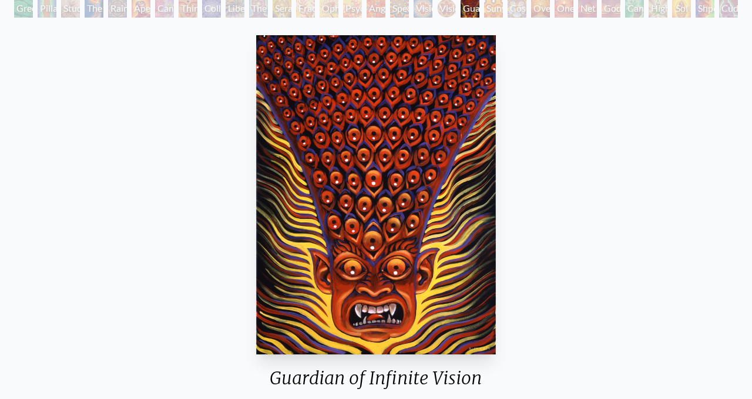
scroll to position [56, 0]
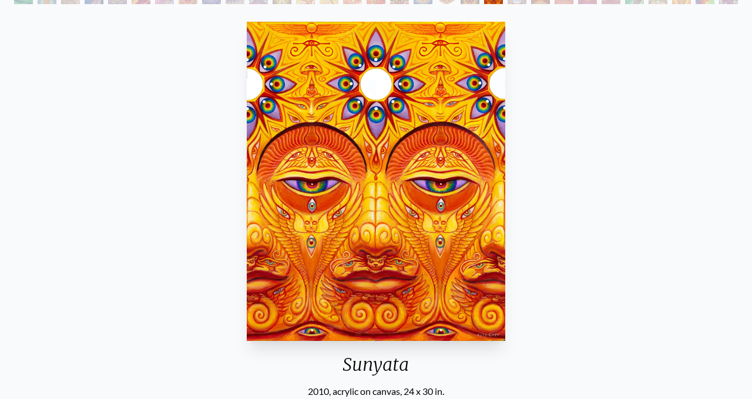
scroll to position [82, 0]
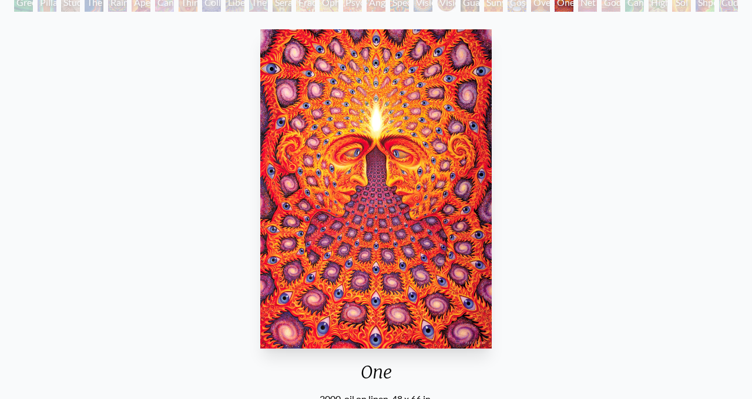
click at [676, 251] on div "One 2000, oil on linen, 48 x 66 in. Visit the CoSM Shop Every Moment - Bumper S…" at bounding box center [375, 390] width 733 height 730
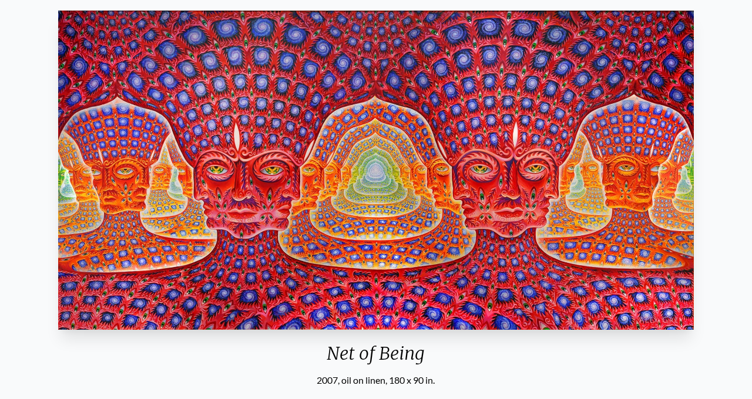
scroll to position [112, 0]
